Goal: Task Accomplishment & Management: Use online tool/utility

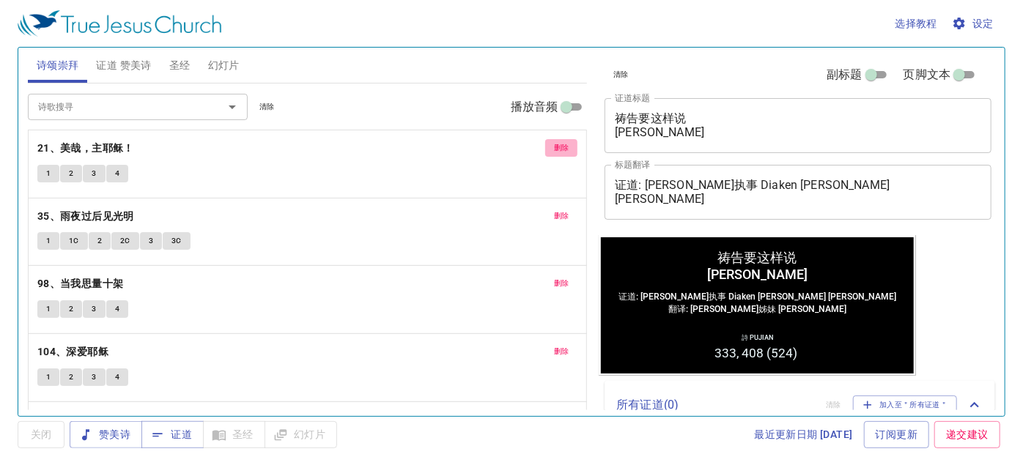
click at [554, 148] on span "删除" at bounding box center [561, 147] width 15 height 13
click at [543, 207] on p "35、雨夜过后见光明" at bounding box center [307, 216] width 541 height 18
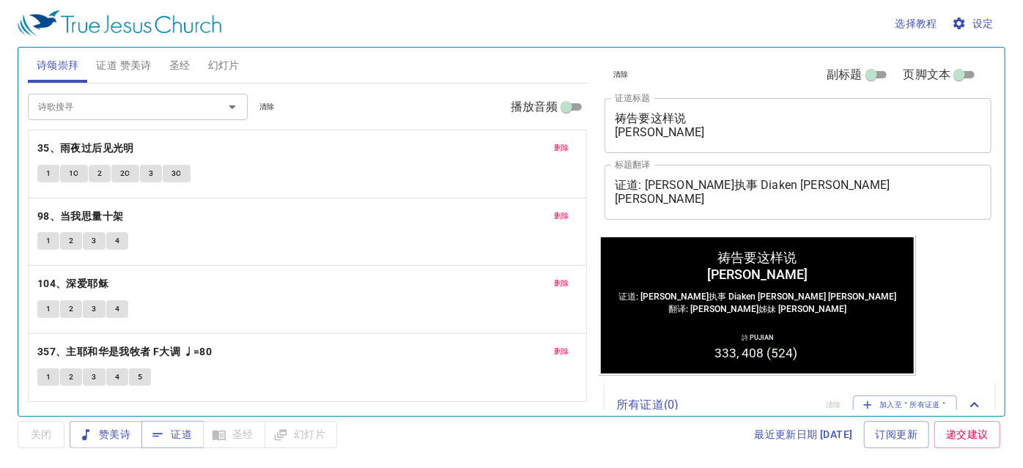
click at [543, 148] on p "35、雨夜过后见光明" at bounding box center [307, 148] width 541 height 18
click at [554, 148] on span "删除" at bounding box center [561, 147] width 15 height 13
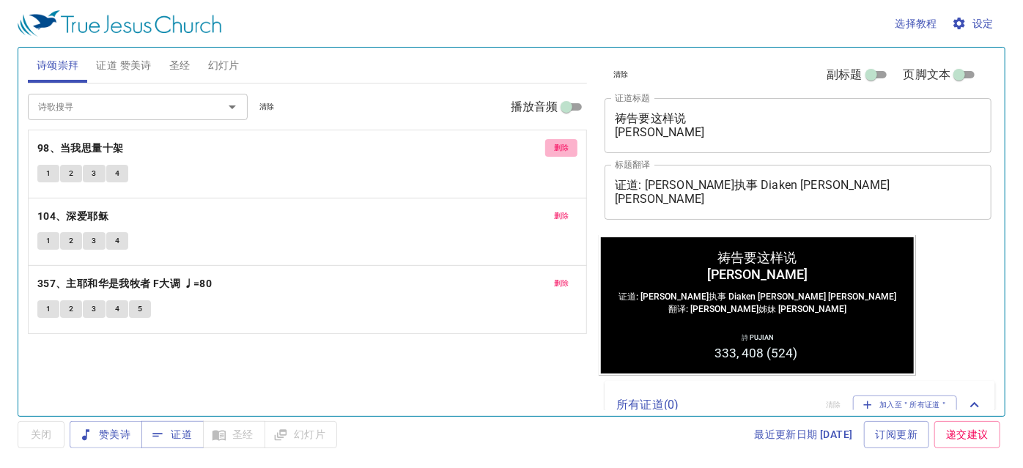
click at [554, 148] on span "删除" at bounding box center [561, 147] width 15 height 13
click at [554, 210] on span "删除" at bounding box center [561, 216] width 15 height 13
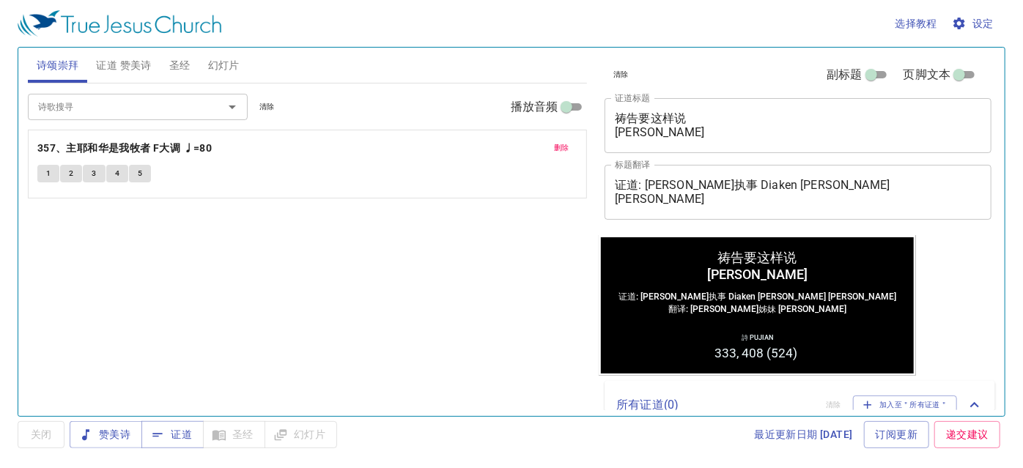
click at [554, 148] on span "删除" at bounding box center [561, 147] width 15 height 13
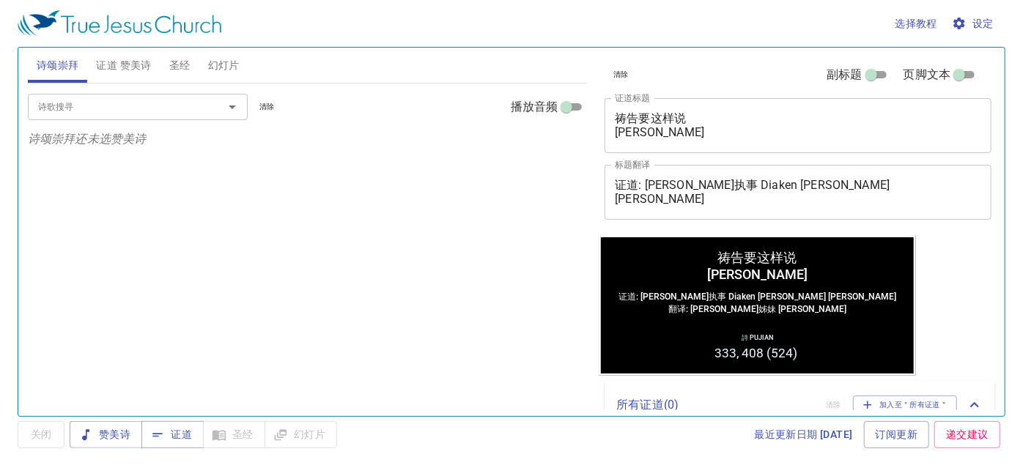
click at [141, 108] on input "诗歌搜寻" at bounding box center [116, 106] width 168 height 17
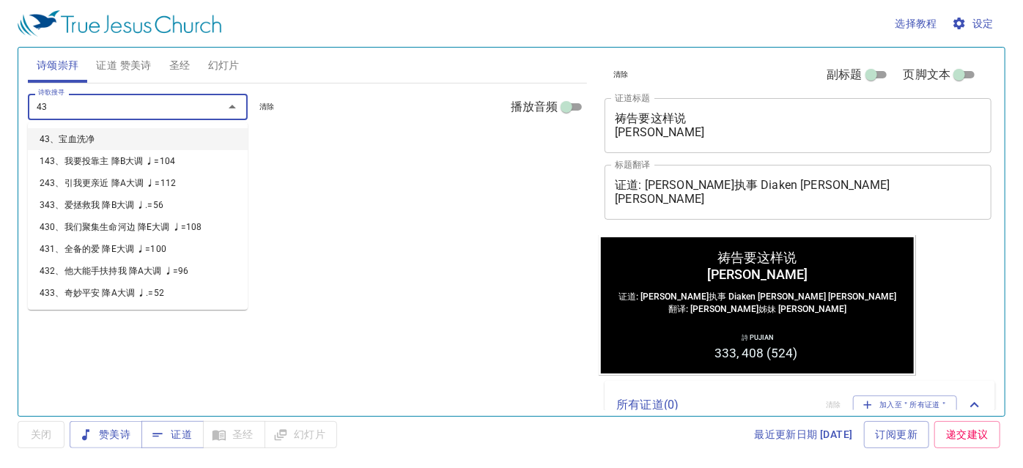
type input "434"
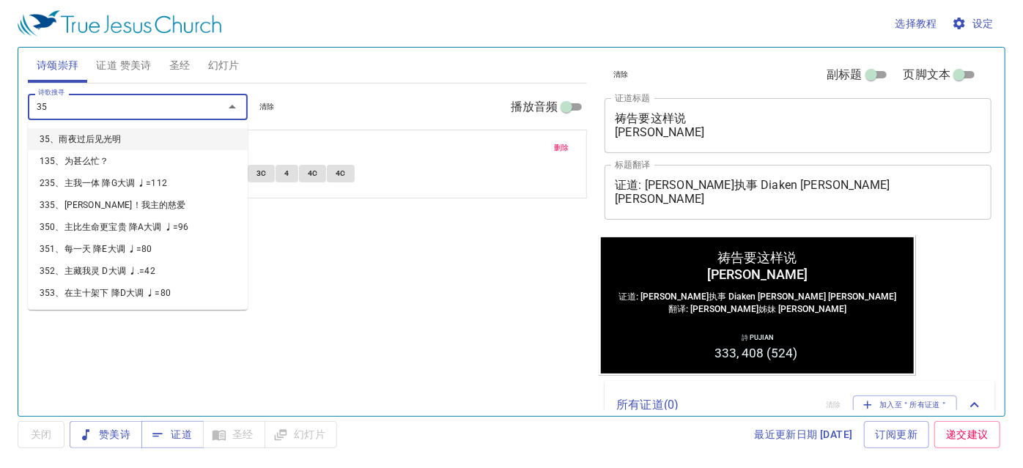
type input "358"
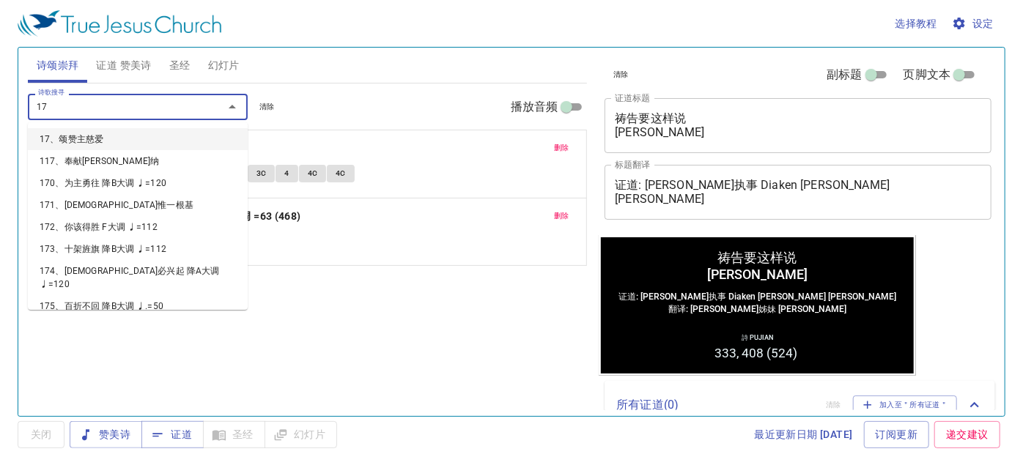
type input "170"
type input "173"
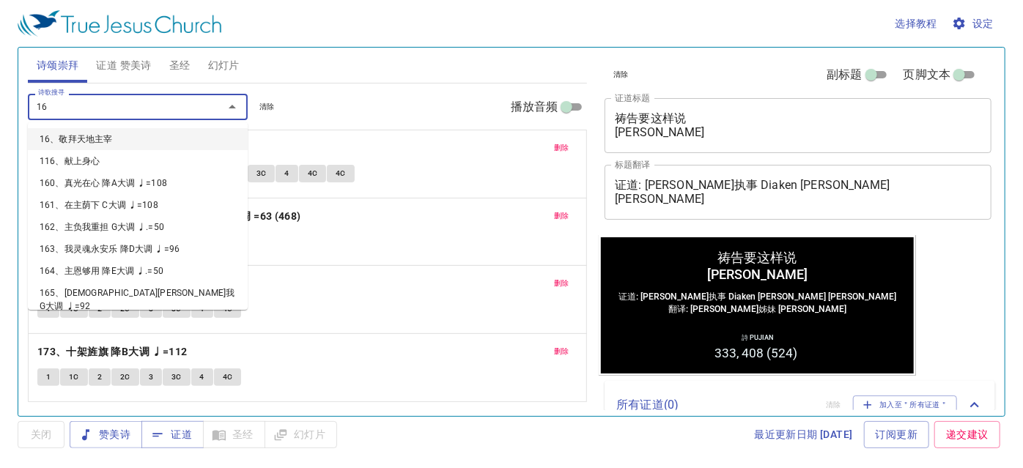
type input "160"
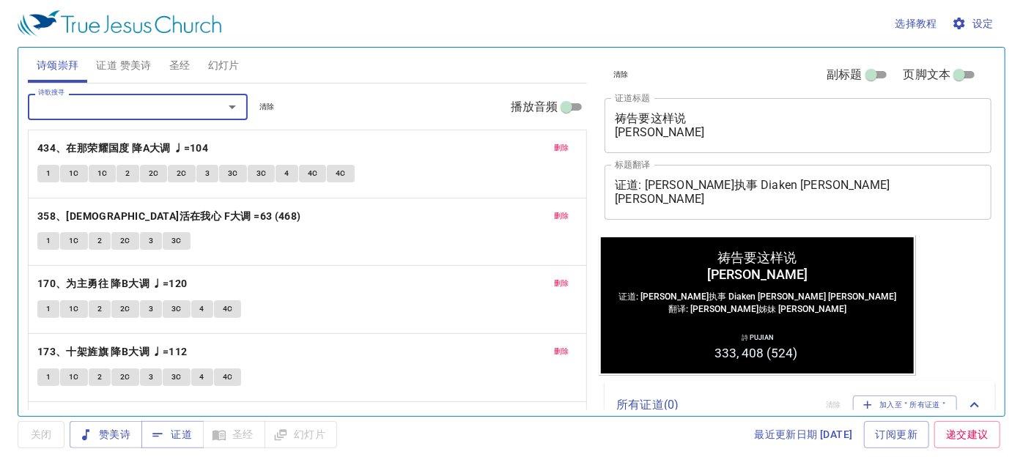
click at [155, 58] on button "证道 赞美诗" at bounding box center [123, 65] width 73 height 35
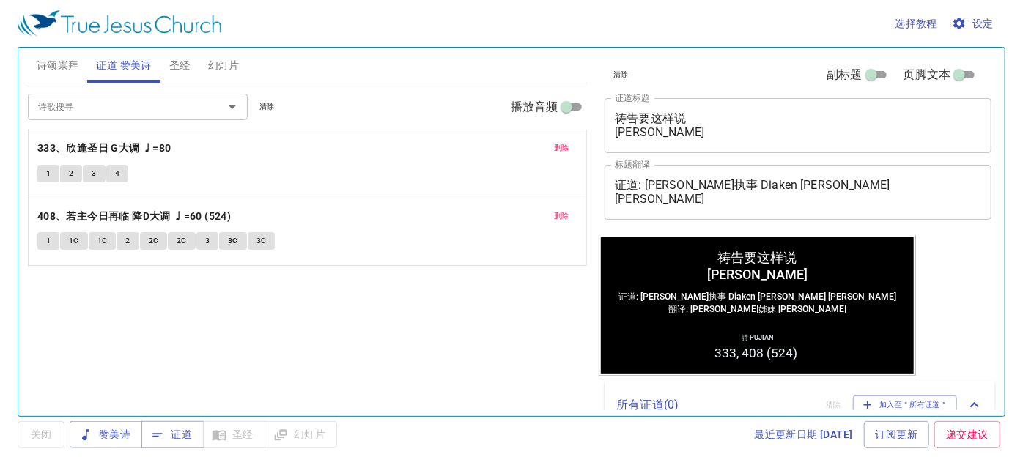
click at [562, 147] on span "删除" at bounding box center [561, 147] width 15 height 13
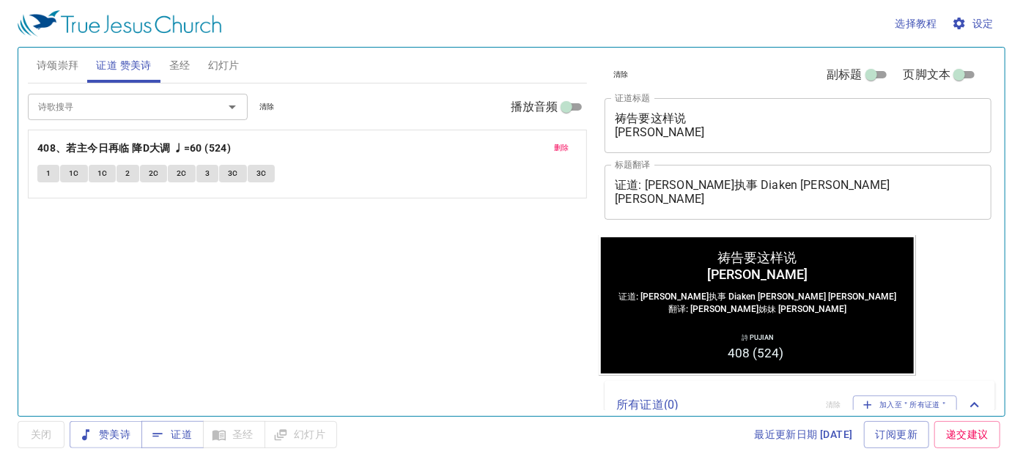
click at [562, 147] on span "删除" at bounding box center [561, 147] width 15 height 13
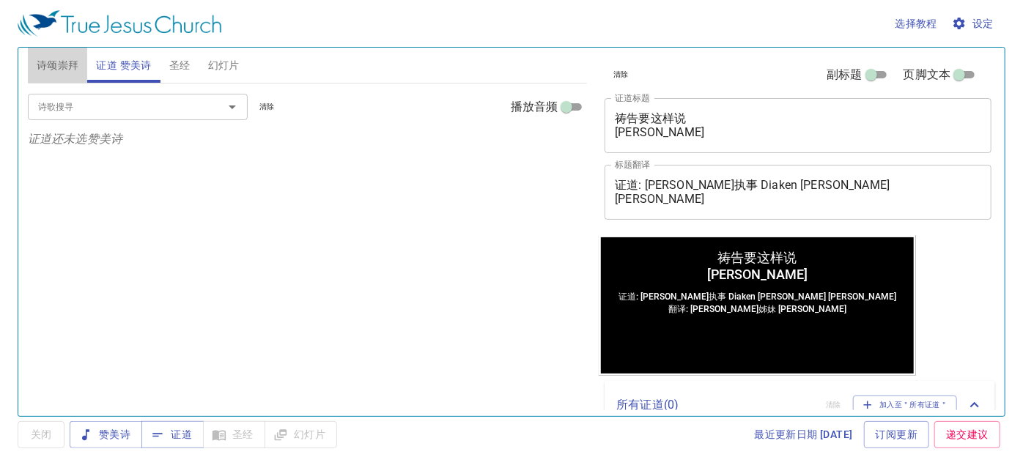
click at [60, 67] on span "诗颂崇拜" at bounding box center [58, 65] width 43 height 18
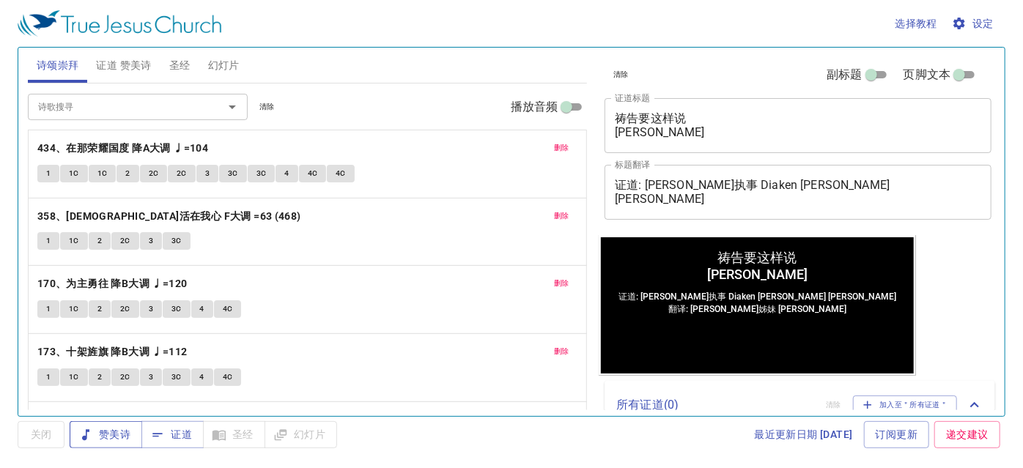
click at [118, 436] on span "赞美诗" at bounding box center [105, 435] width 49 height 18
click at [114, 142] on b "434、在那荣耀国度 降A大调 ♩=104" at bounding box center [122, 148] width 171 height 18
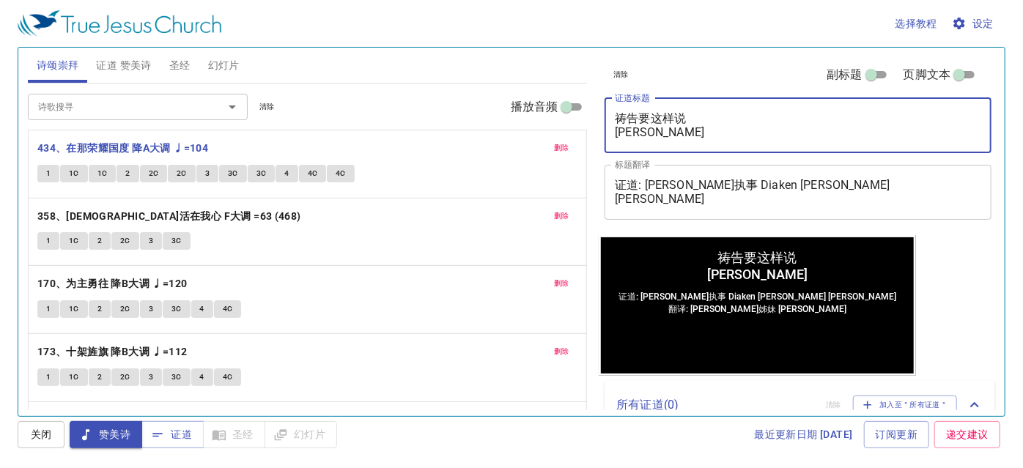
drag, startPoint x: 721, startPoint y: 134, endPoint x: 493, endPoint y: 99, distance: 230.7
click at [493, 99] on div "诗颂崇拜 证道 赞美诗 圣经 幻灯片 诗歌搜寻 诗歌搜寻 清除 播放音频 删除 434、在那荣耀国度 降A大调 ♩=104 1 1C 1C 2 2C 2C 3…" at bounding box center [511, 226] width 979 height 369
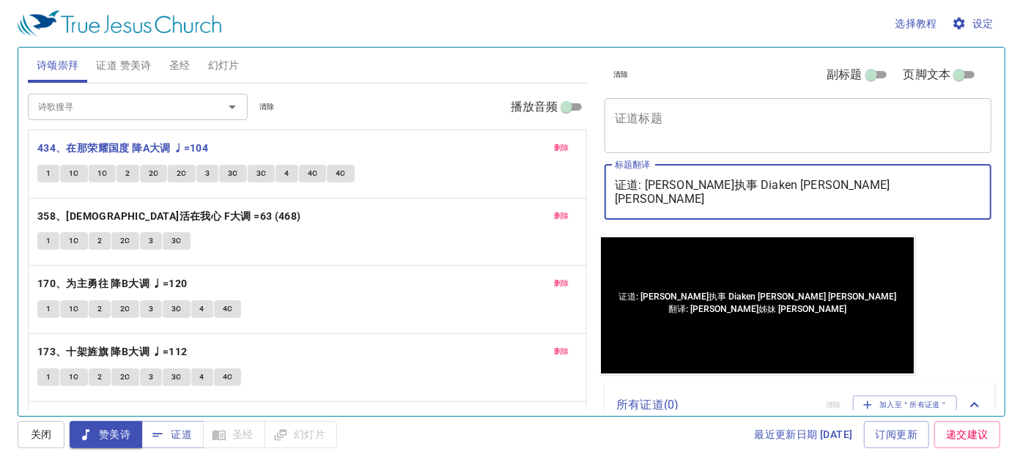
drag, startPoint x: 826, startPoint y: 202, endPoint x: 647, endPoint y: 189, distance: 180.1
click at [647, 189] on textarea "证道: 李西门执事 Diaken Simon Lee 翻译: 李晶莹姊妹 Saudari Lee Jing Ying" at bounding box center [798, 192] width 367 height 28
click at [643, 202] on textarea "证道: 李西门执事 Diaken Simon Lee 翻译: 李晶莹姊妹 Saudari Lee Jing Ying" at bounding box center [798, 192] width 367 height 28
drag, startPoint x: 647, startPoint y: 191, endPoint x: 812, endPoint y: 186, distance: 165.7
click at [812, 186] on textarea "证道: 李西门执事 Diaken Simon Lee 翻译: 李晶莹姊妹 Saudari Lee Jing Ying" at bounding box center [798, 192] width 367 height 28
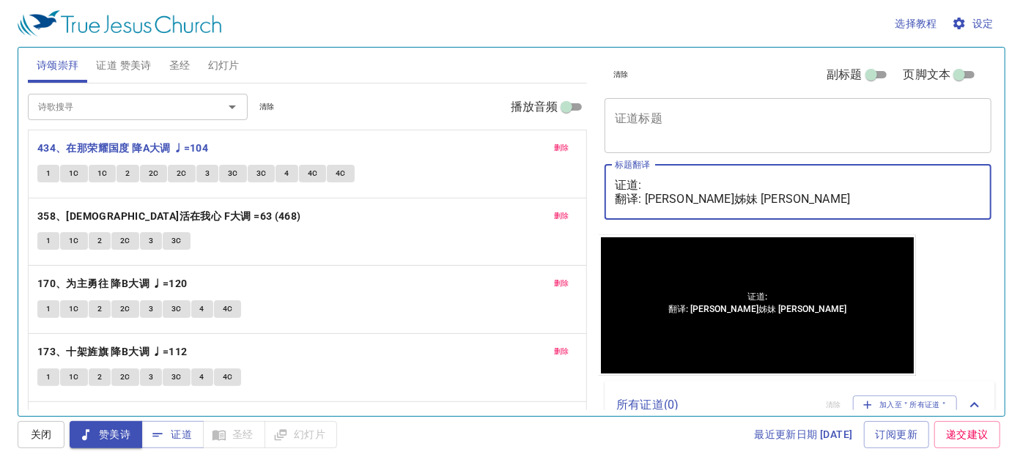
drag, startPoint x: 648, startPoint y: 196, endPoint x: 821, endPoint y: 200, distance: 173.0
click at [821, 200] on textarea "证道: 翻译: 李晶莹姊妹 Saudari Lee Jing Ying" at bounding box center [798, 192] width 367 height 28
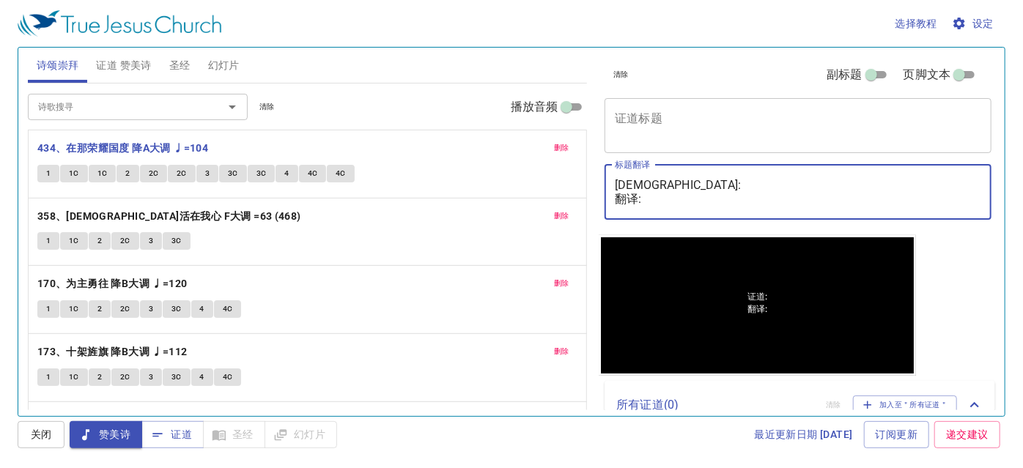
type textarea "证道: 翻译:"
click at [642, 177] on div "证道: 翻译: x 标题翻译" at bounding box center [798, 192] width 387 height 55
click at [649, 181] on textarea "证道: 翻译:" at bounding box center [798, 192] width 367 height 28
click at [651, 107] on div "x 证道标题" at bounding box center [798, 125] width 387 height 55
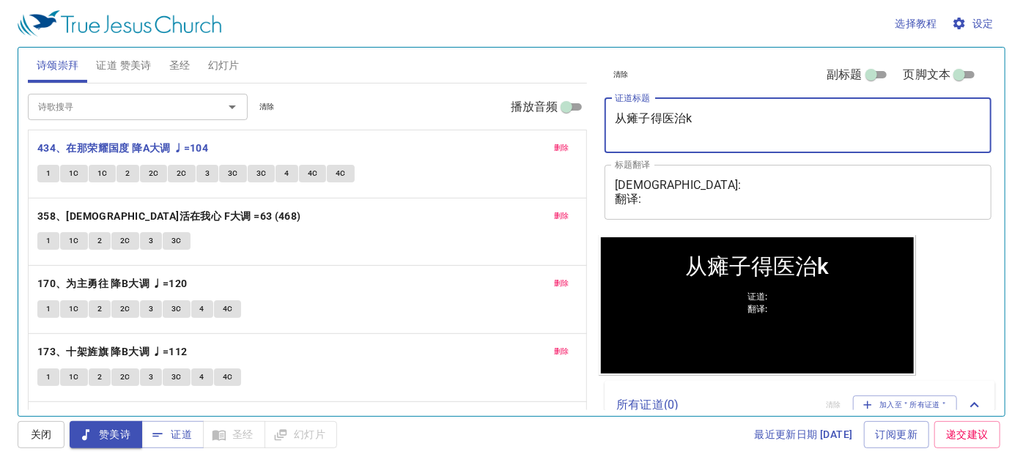
type textarea "从瘫子得医治ka"
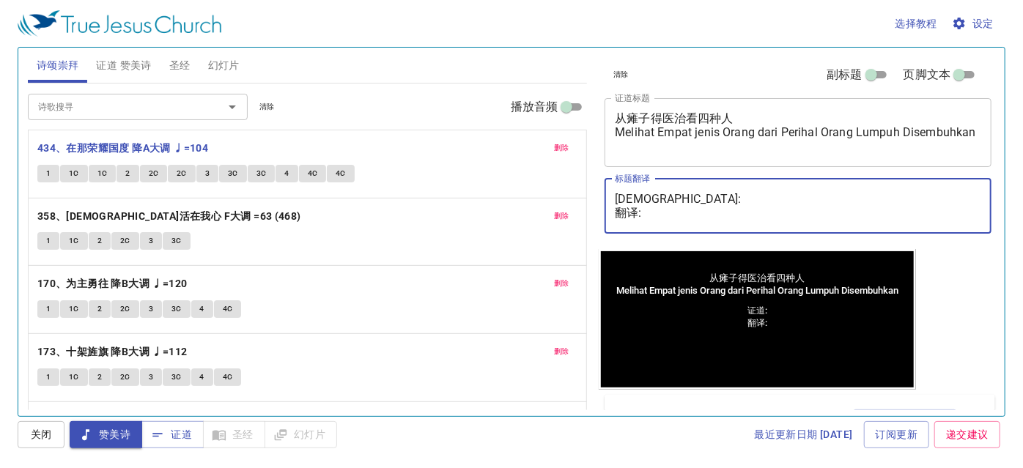
paste textarea "卢伯利恒执事 Diaken Bethlehem Loo"
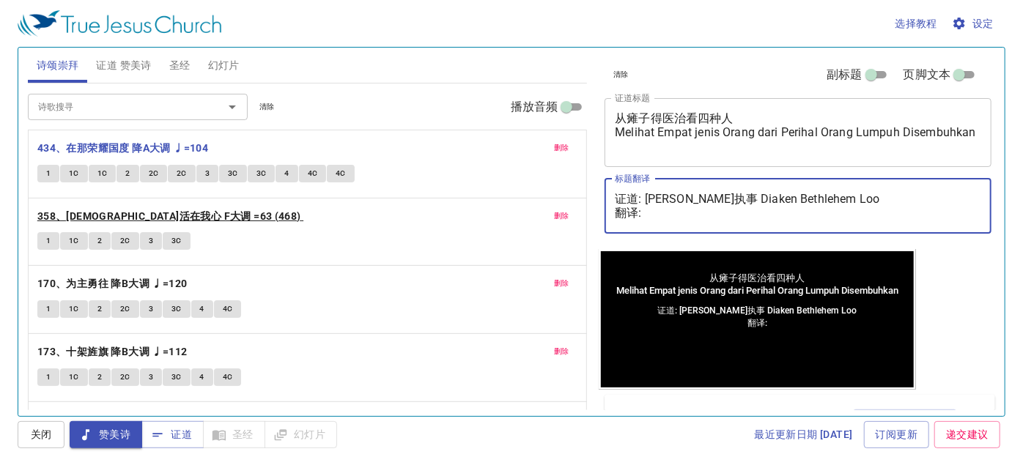
type textarea "证道: 卢伯利恒执事 Diaken Bethlehem Loo 翻译:"
click at [169, 208] on b "358、[DEMOGRAPHIC_DATA]活在我心 F大调 =63 (468)" at bounding box center [169, 216] width 264 height 18
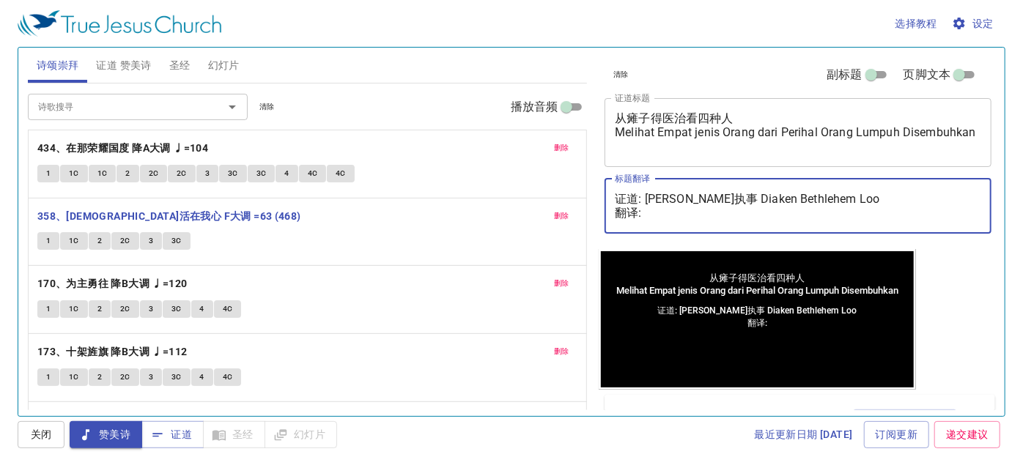
click at [655, 213] on textarea "证道: 卢伯利恒执事 Diaken Bethlehem Loo 翻译:" at bounding box center [798, 206] width 367 height 28
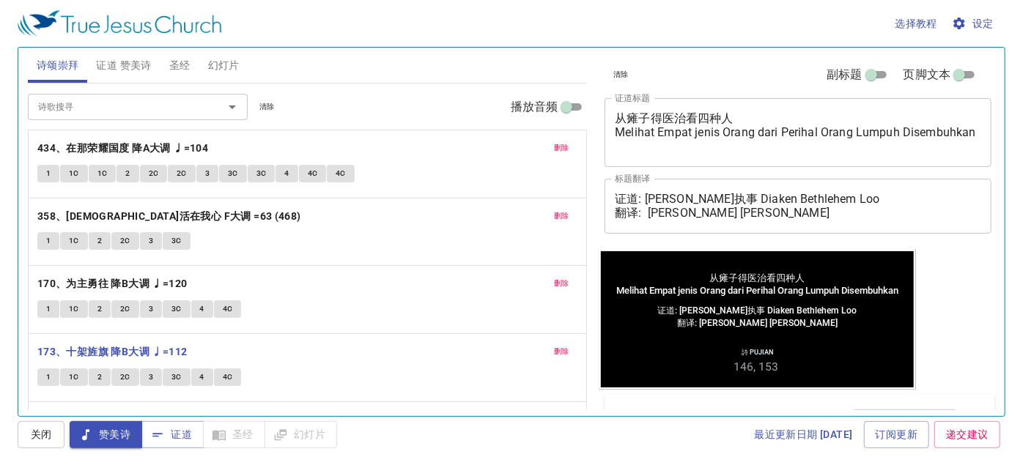
click at [115, 411] on b "160、真光在心 降A大调 ♩=108" at bounding box center [112, 420] width 150 height 18
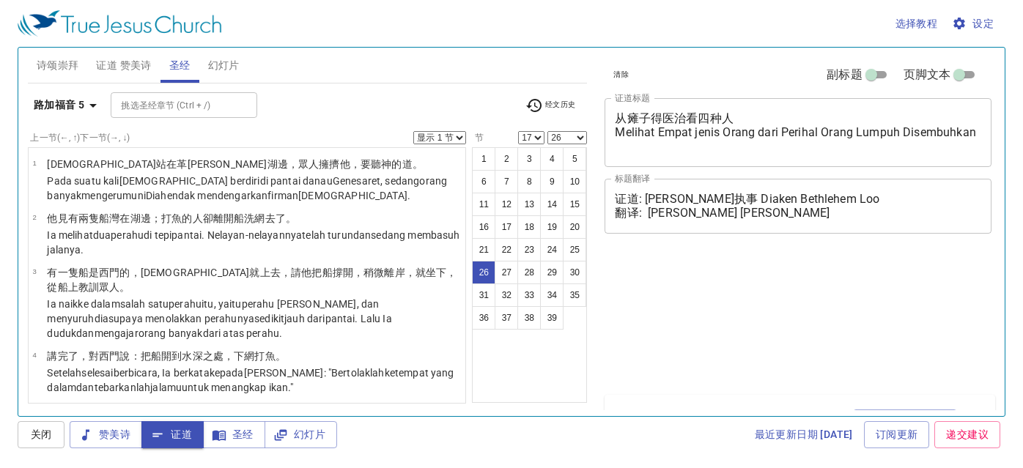
select select "17"
select select "26"
select select "17"
select select "26"
select select "17"
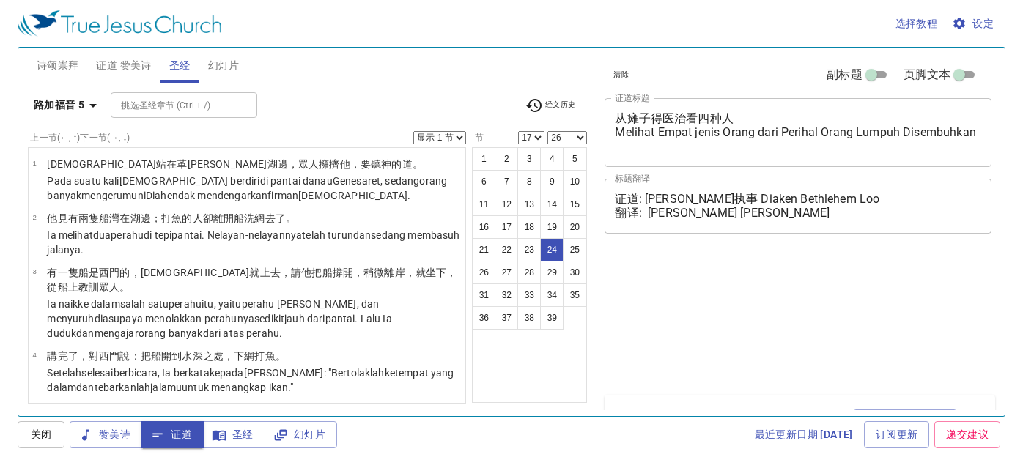
select select "26"
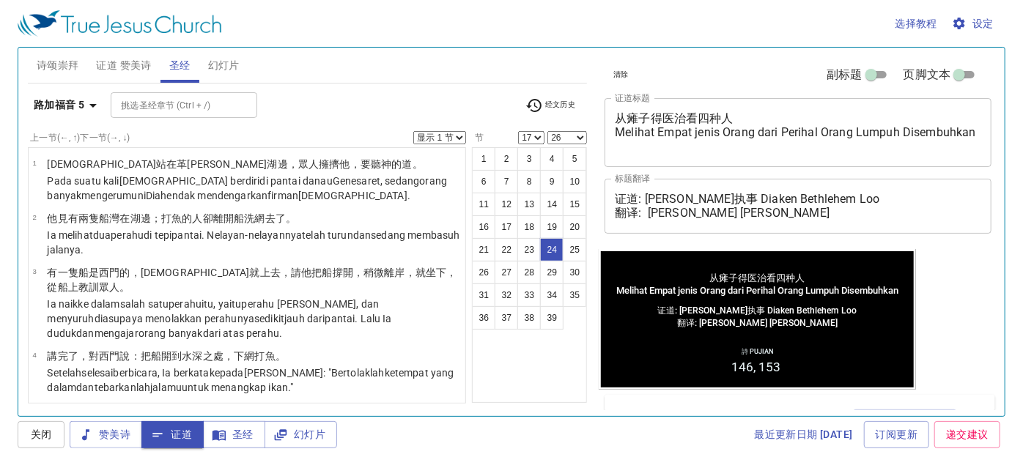
scroll to position [1393, 0]
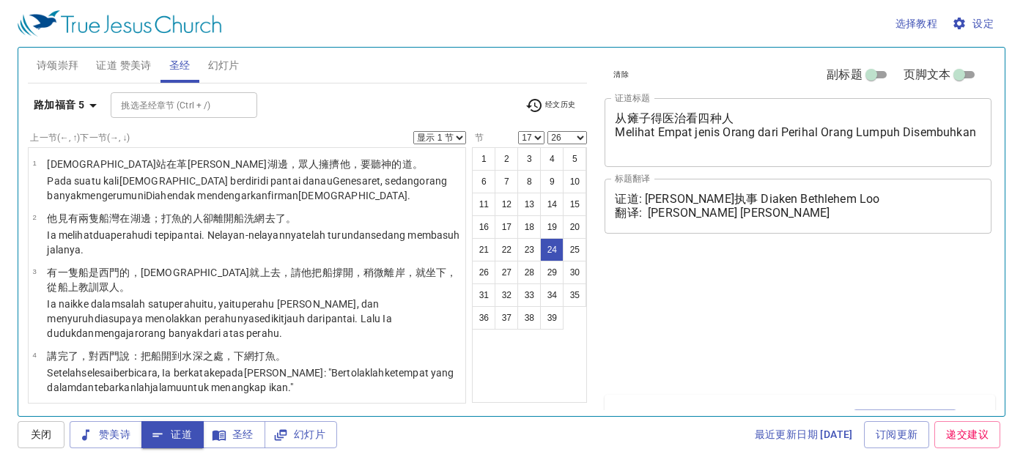
select select "17"
select select "26"
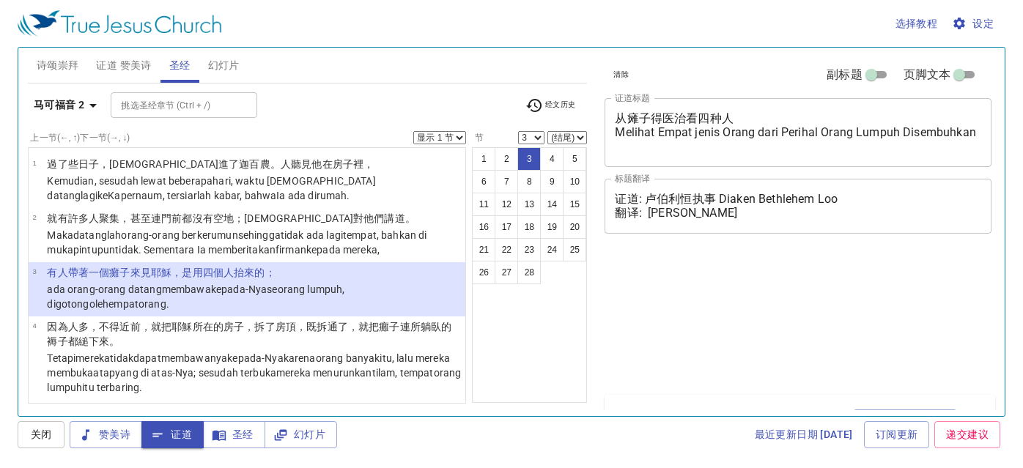
select select "3"
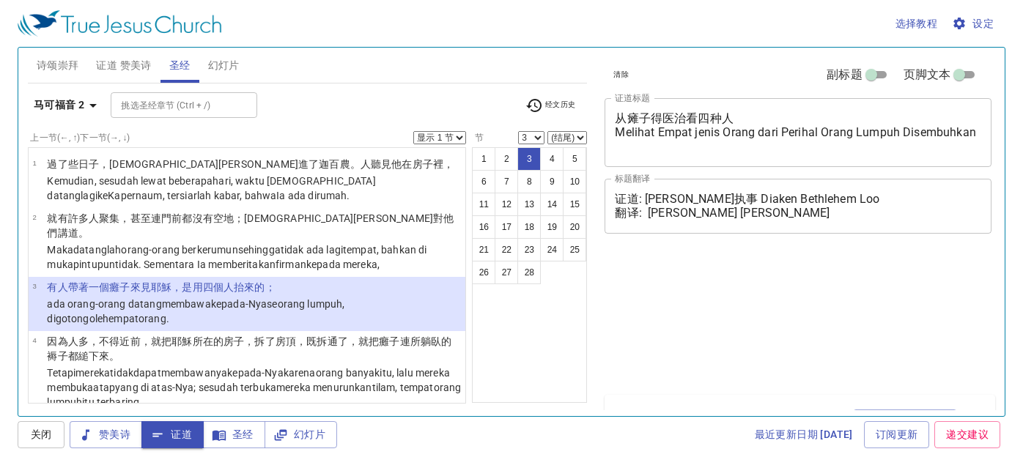
select select "3"
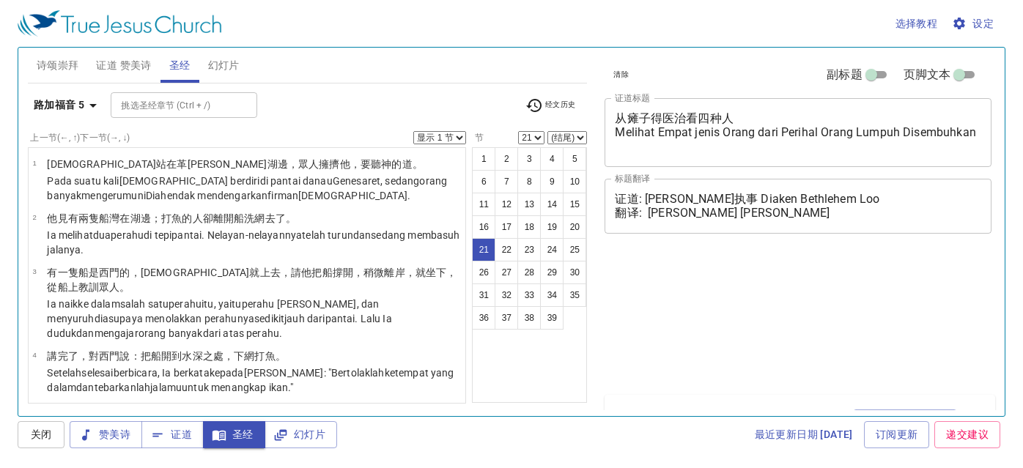
select select "21"
select select "26"
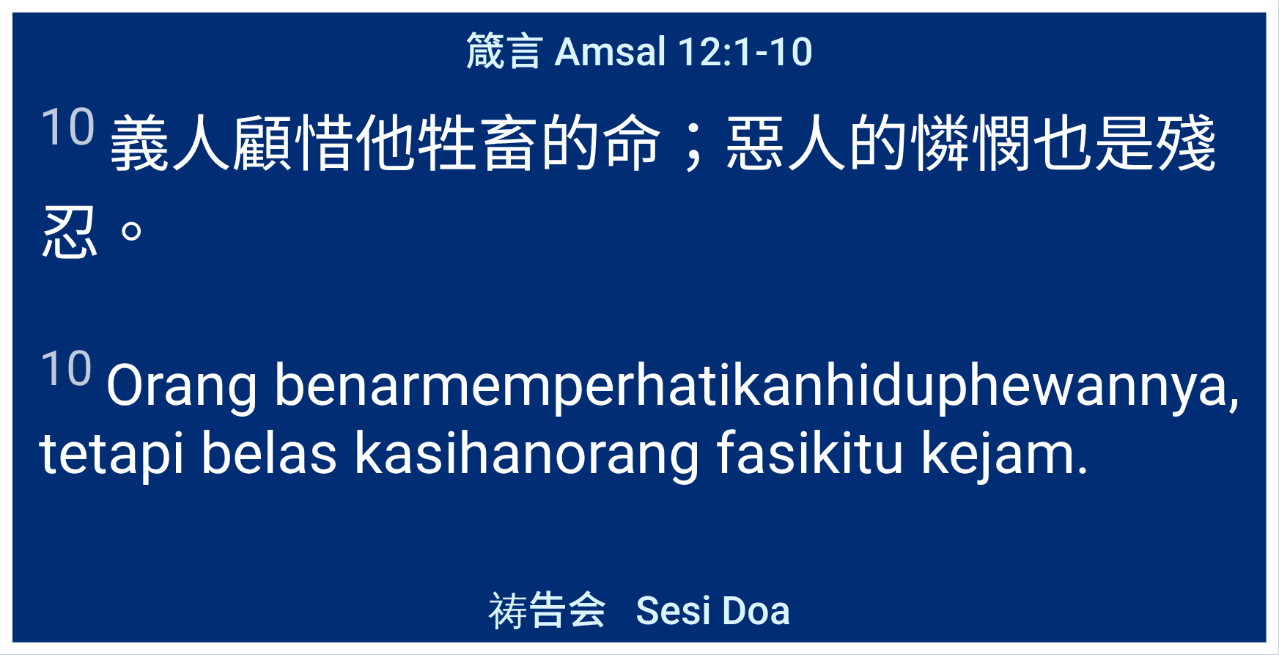
click at [21, 147] on div "10 義人 顧惜 他牲畜 的命 ；惡人 的憐憫 也是殘忍 。" at bounding box center [639, 204] width 1254 height 246
